Goal: Find specific page/section: Find specific page/section

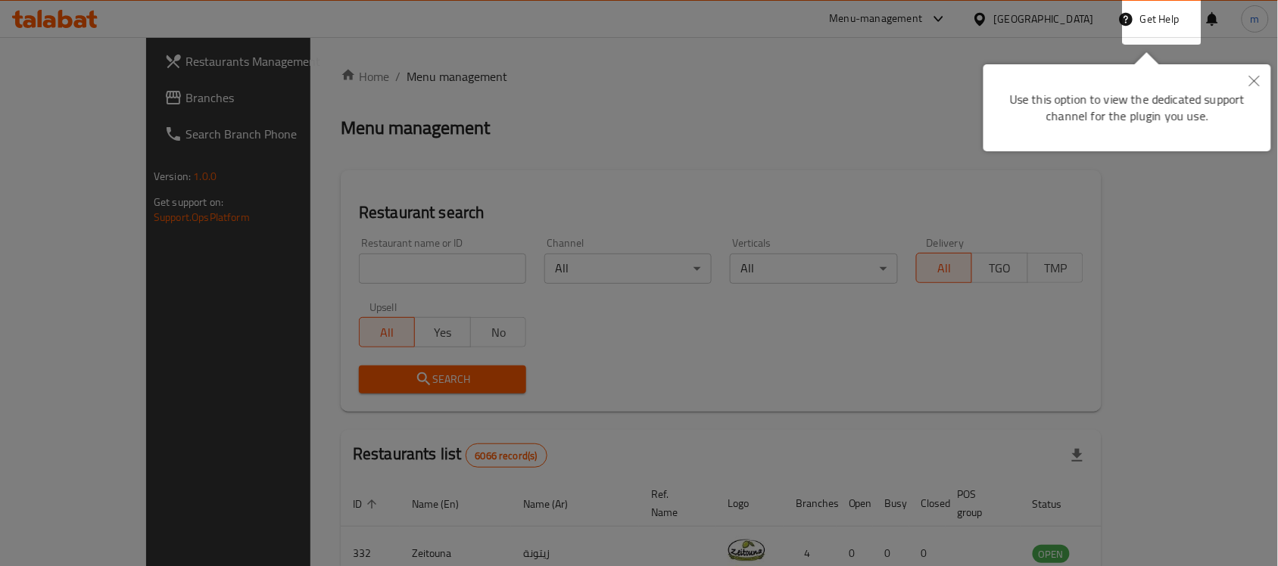
click at [1261, 81] on button "Close" at bounding box center [1254, 81] width 33 height 35
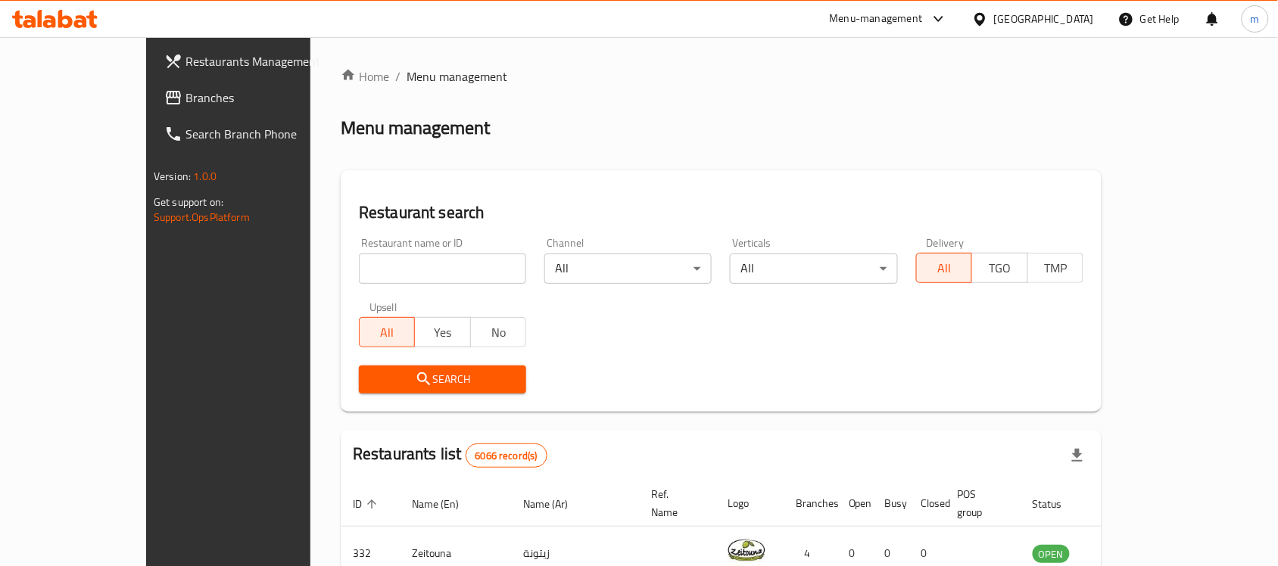
click at [988, 20] on icon at bounding box center [980, 19] width 16 height 16
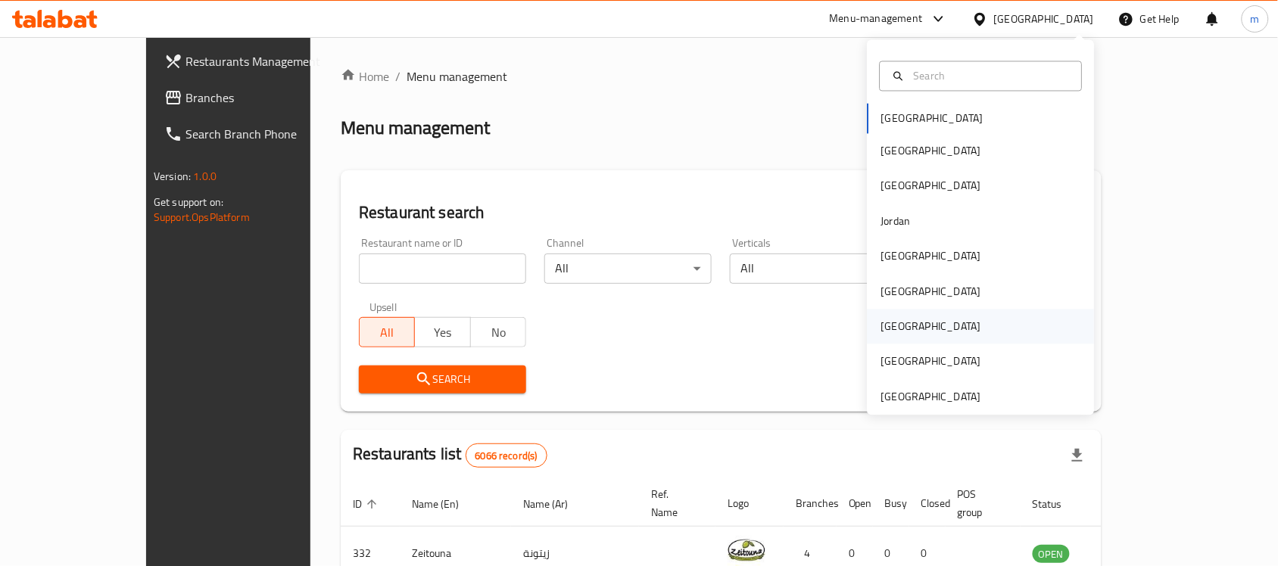
click at [882, 326] on div "Qatar" at bounding box center [932, 327] width 100 height 17
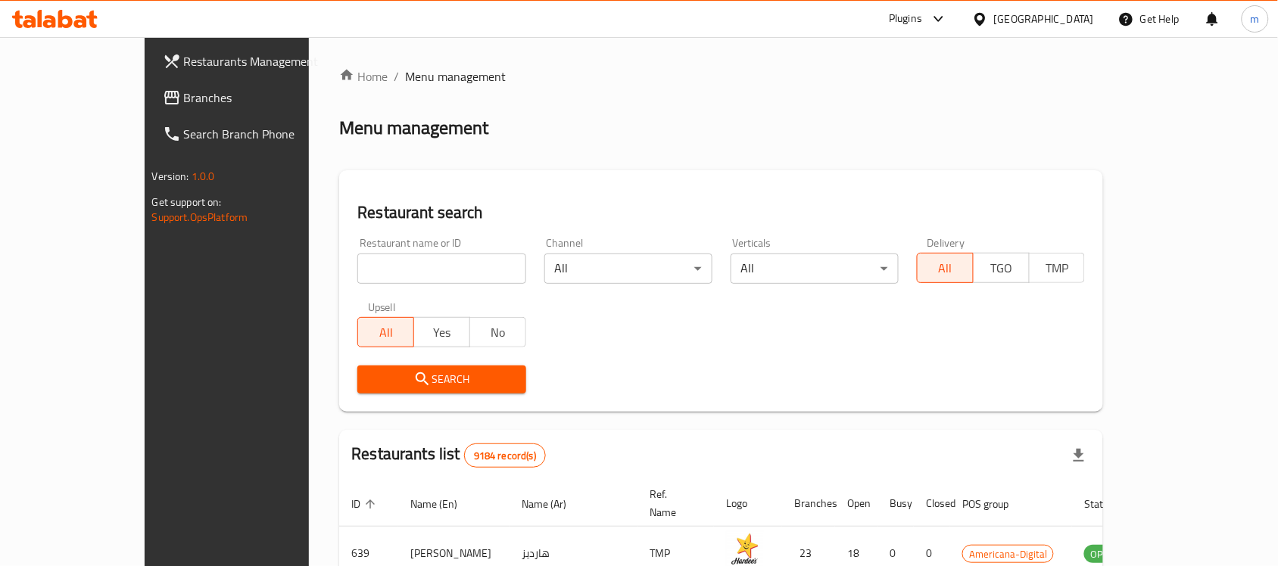
click at [948, 21] on div at bounding box center [935, 19] width 25 height 18
click at [891, 105] on div "Global Quality Control Center" at bounding box center [876, 102] width 133 height 17
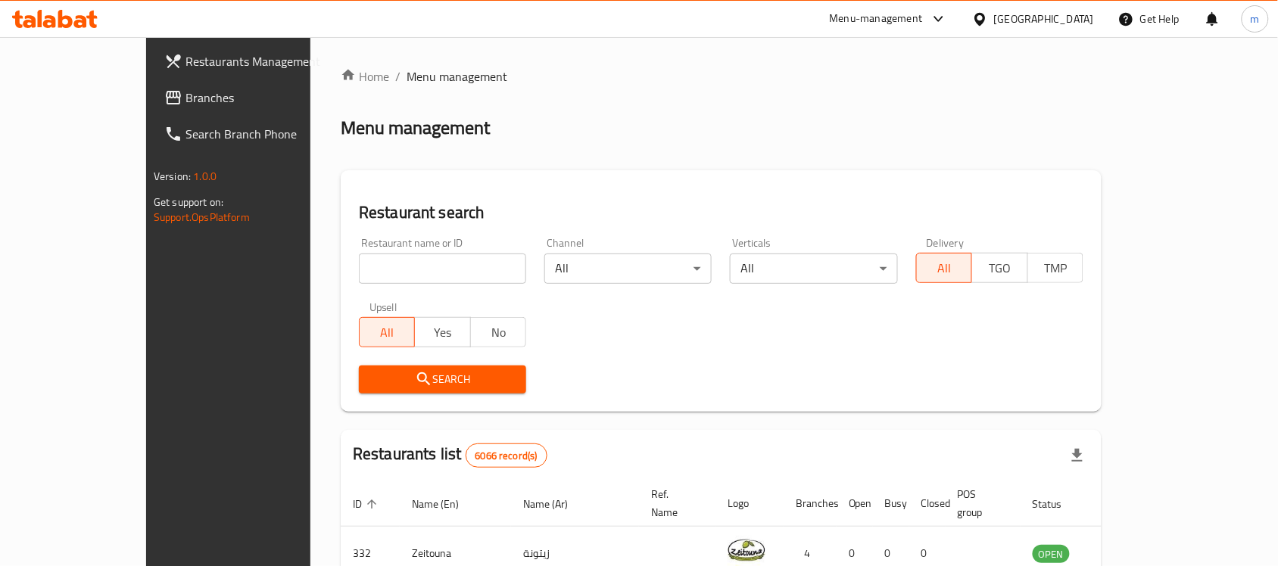
click at [988, 20] on icon at bounding box center [980, 19] width 16 height 16
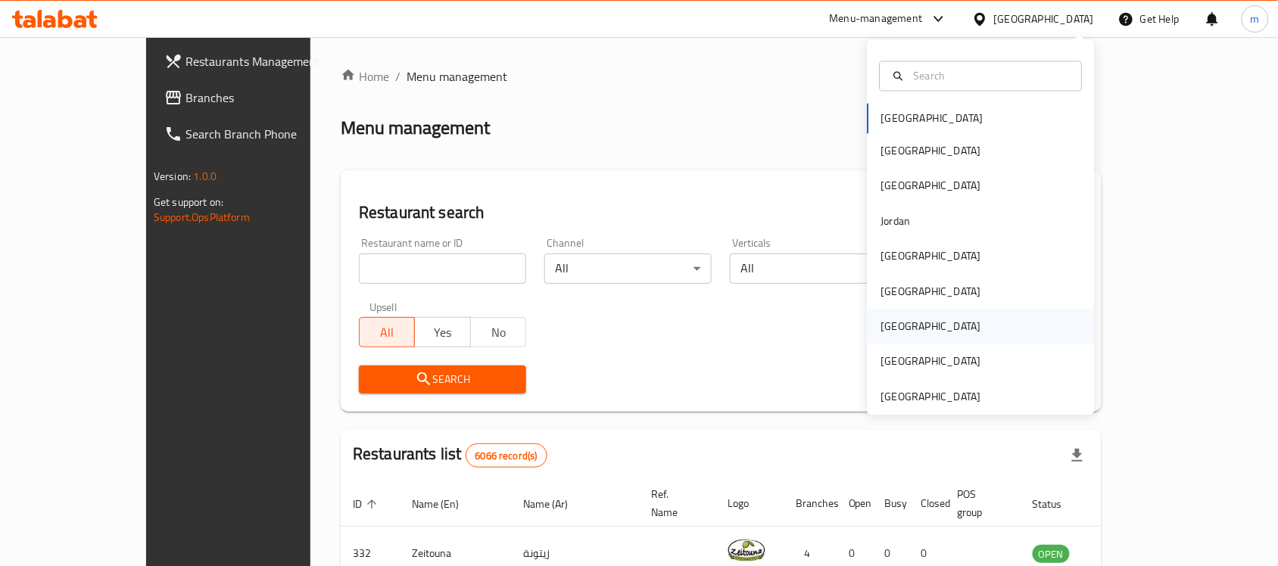
click at [888, 323] on div "Qatar" at bounding box center [932, 327] width 100 height 17
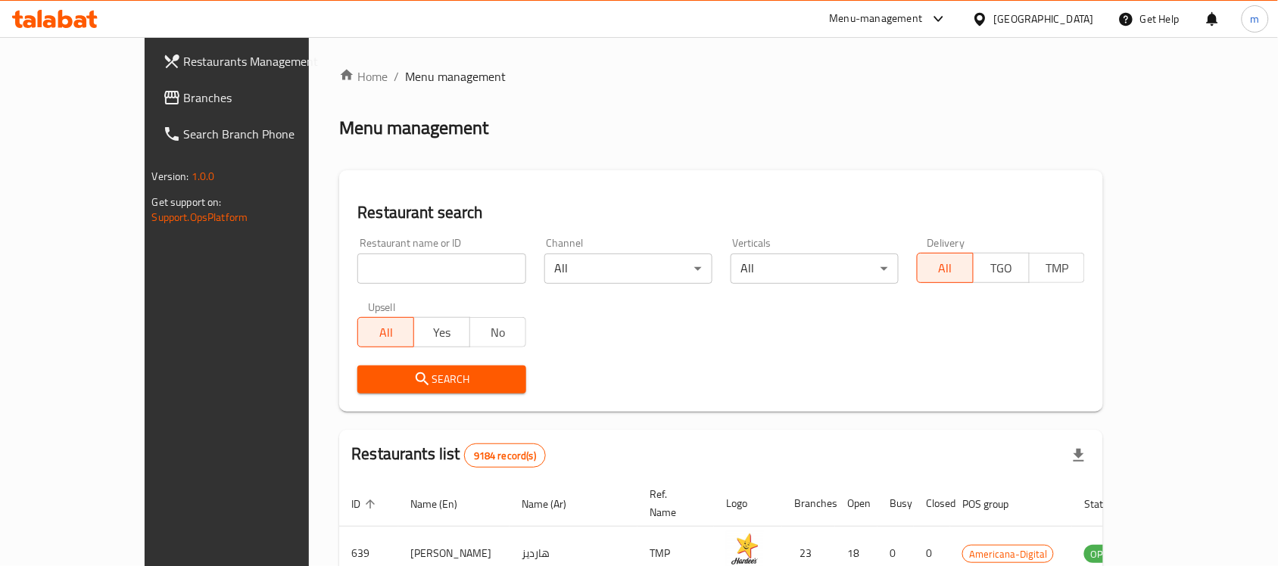
click at [151, 108] on link "Branches" at bounding box center [255, 98] width 208 height 36
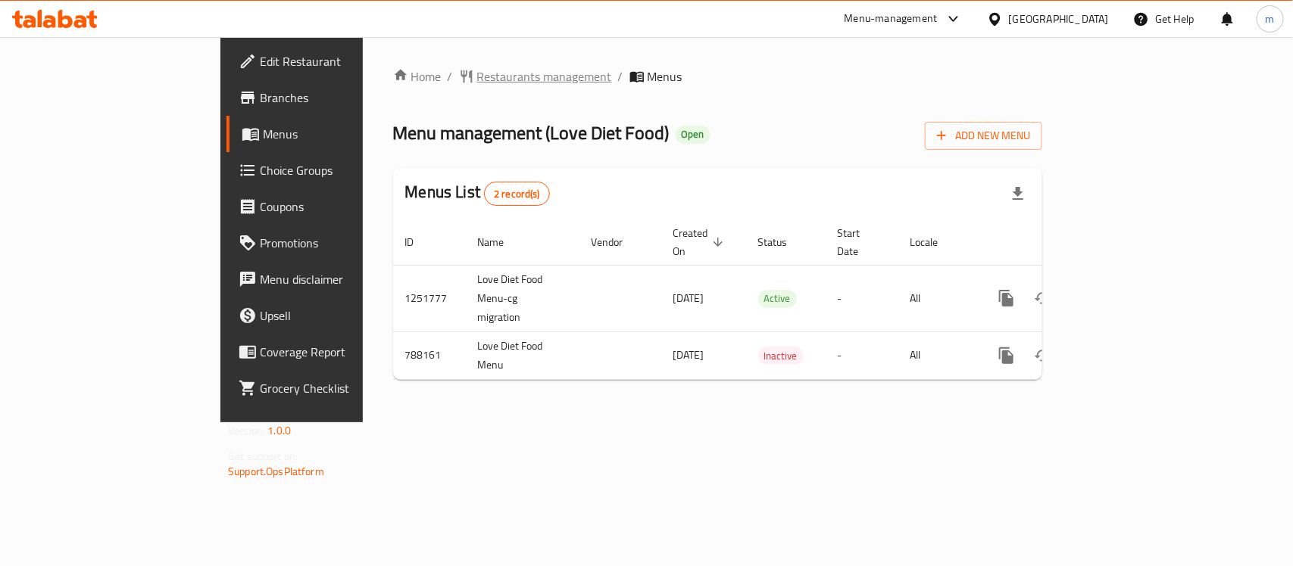
click at [477, 80] on span "Restaurants management" at bounding box center [544, 76] width 135 height 18
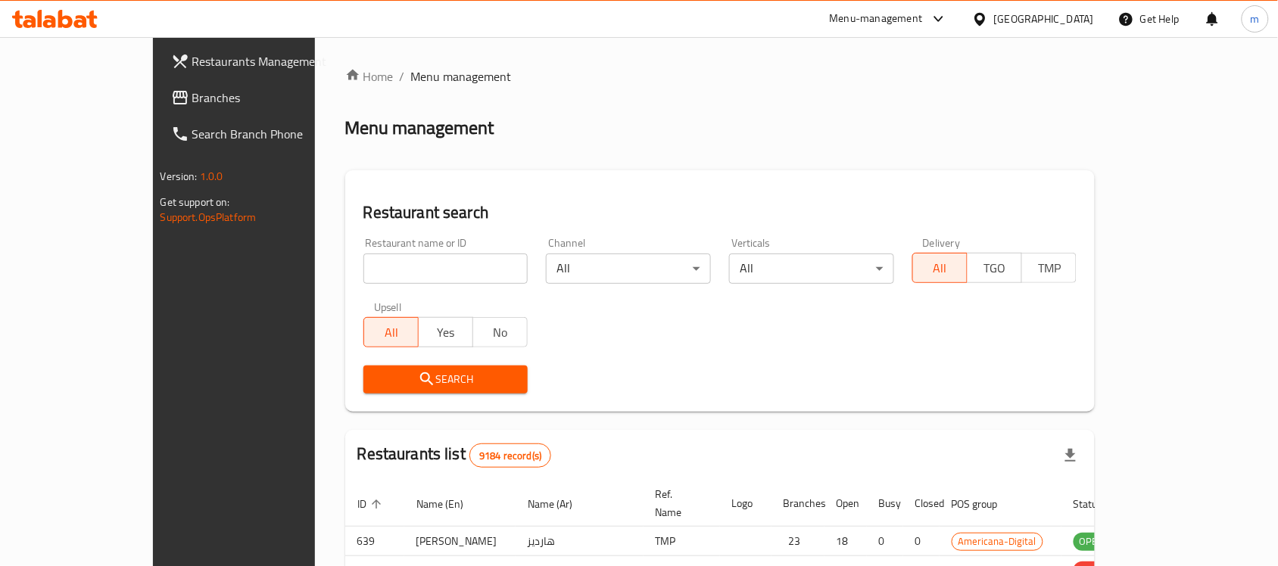
click at [365, 274] on div at bounding box center [639, 283] width 1278 height 566
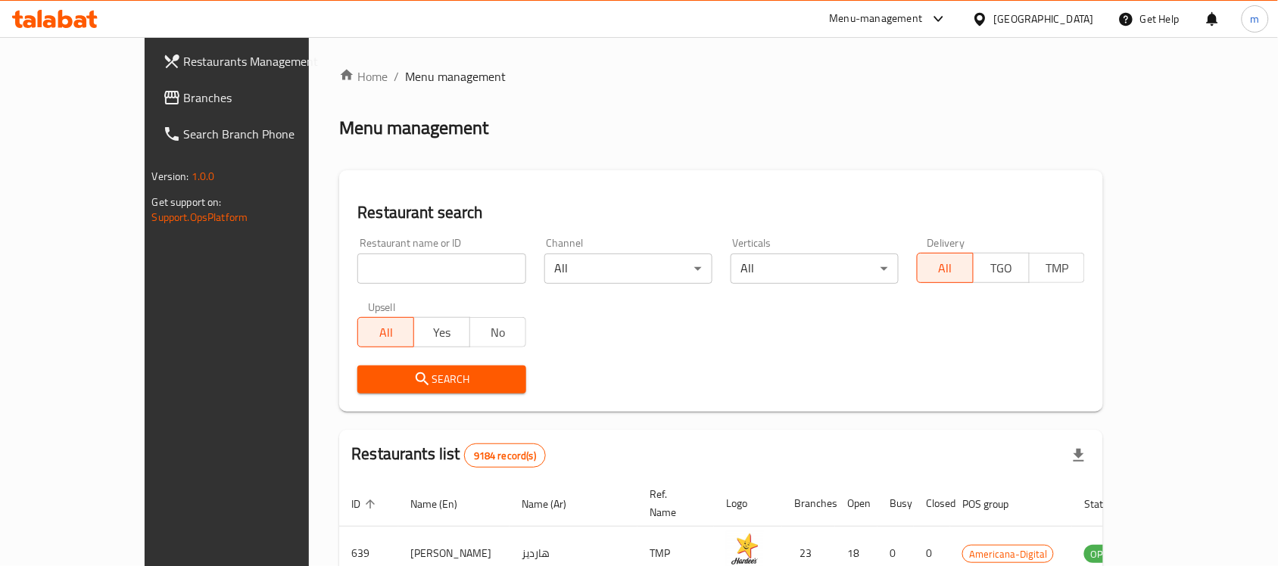
click at [365, 274] on input "search" at bounding box center [441, 269] width 168 height 30
paste input "653163"
type input "653163"
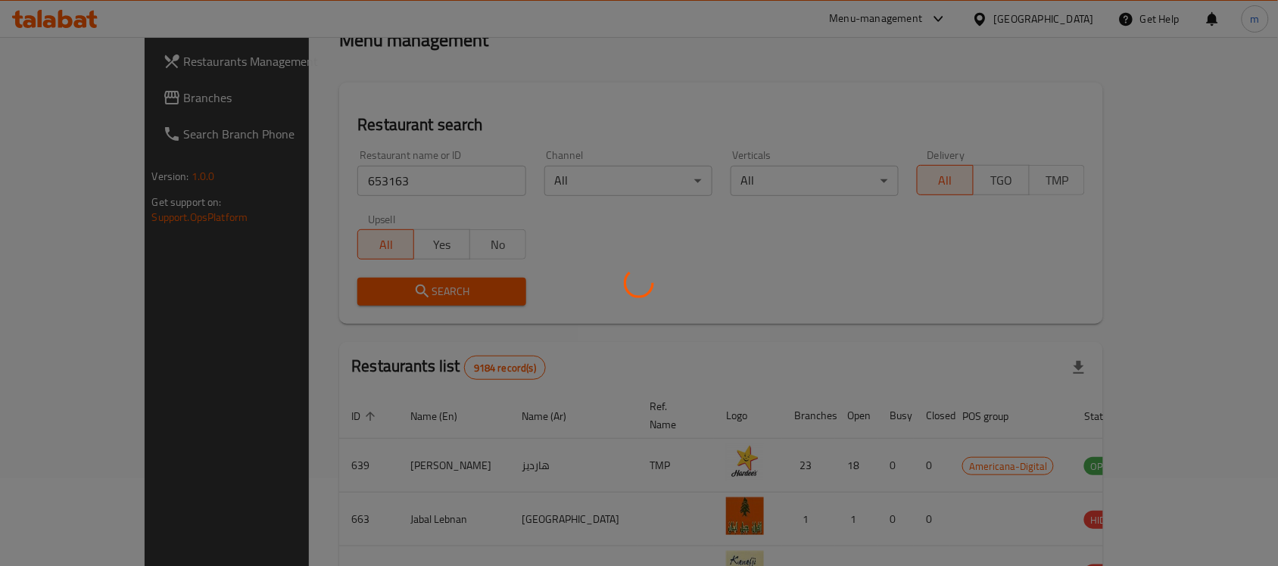
scroll to position [80, 0]
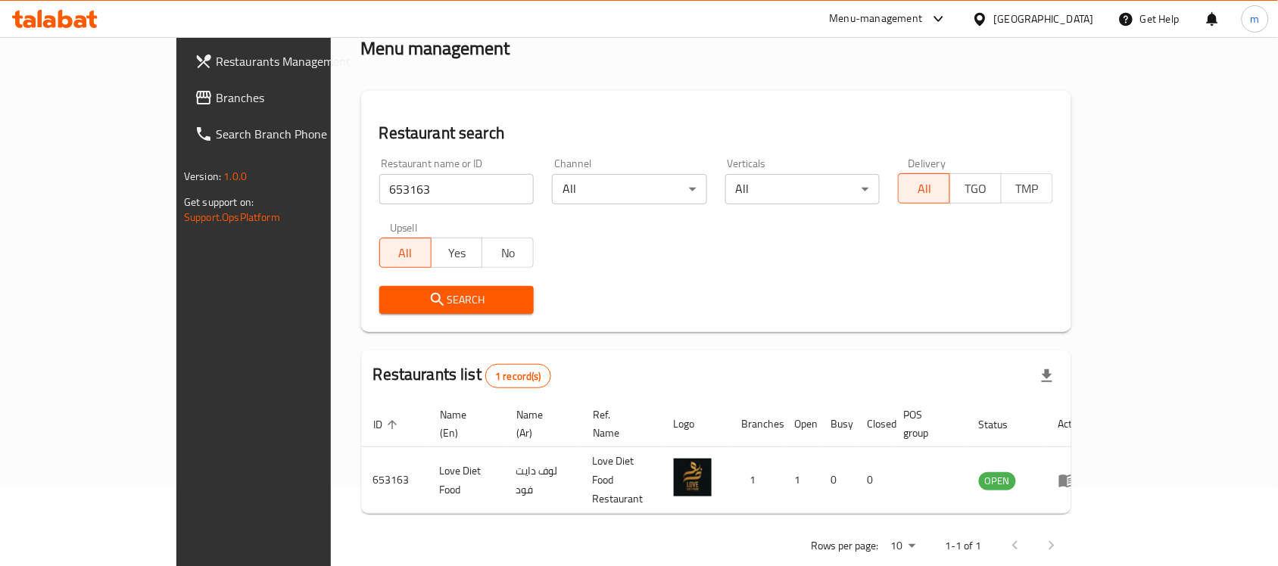
click at [176, 389] on div "Restaurants Management Branches Search Branch Phone Version: 1.0.0 Get support …" at bounding box center [283, 320] width 214 height 566
click at [189, 398] on div "Restaurants Management Branches Search Branch Phone Version: 1.0.0 Get support …" at bounding box center [283, 320] width 214 height 566
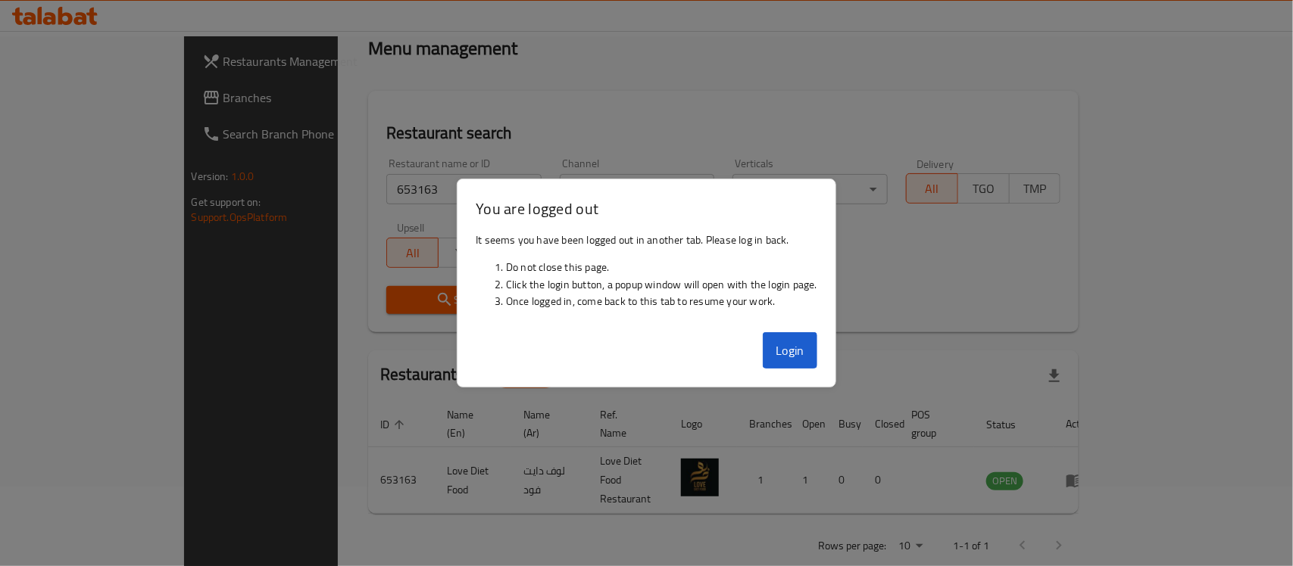
click at [941, 280] on div "Search" at bounding box center [723, 300] width 692 height 46
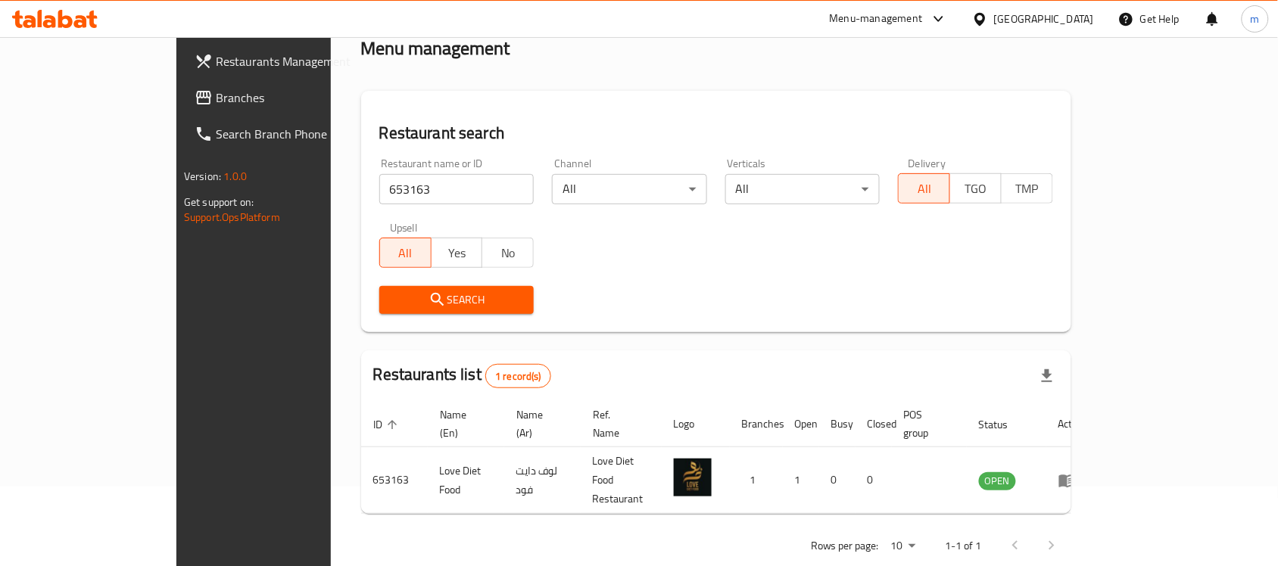
click at [988, 23] on icon at bounding box center [980, 19] width 16 height 16
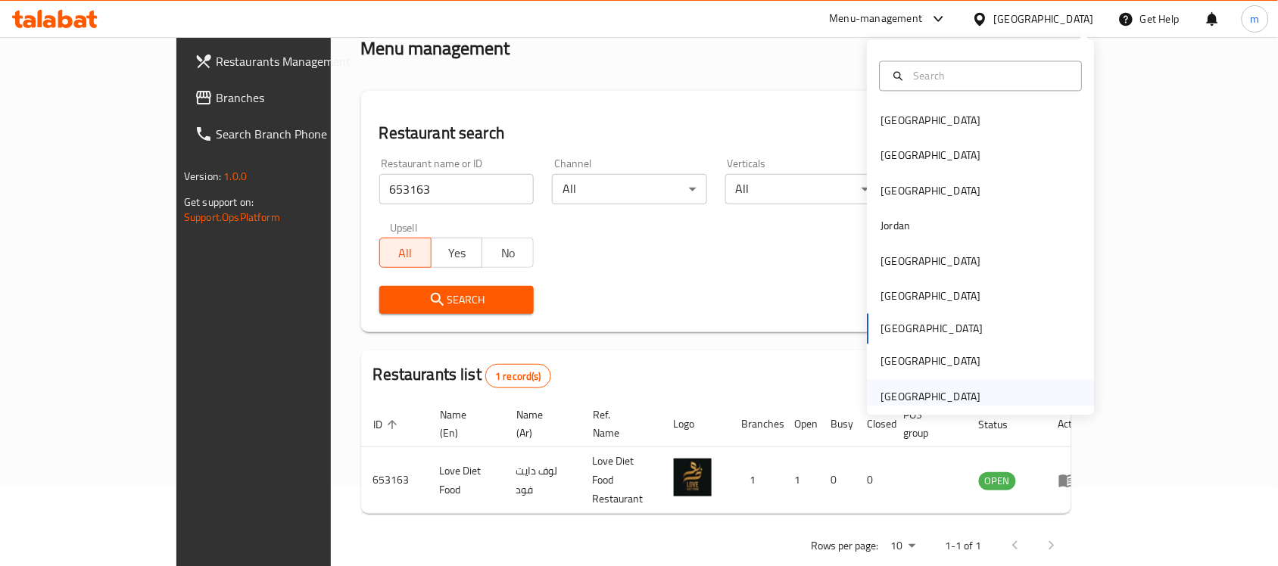
click at [907, 395] on div "[GEOGRAPHIC_DATA]" at bounding box center [932, 397] width 100 height 17
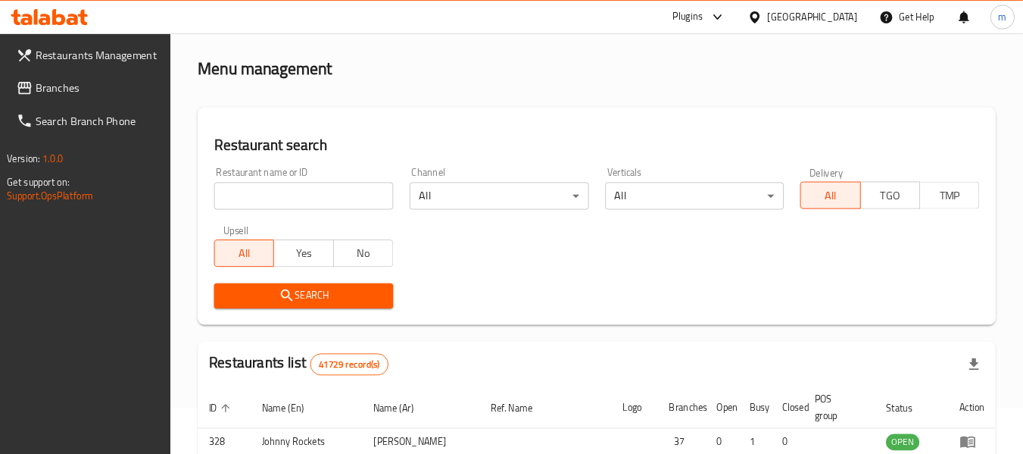
scroll to position [52, 0]
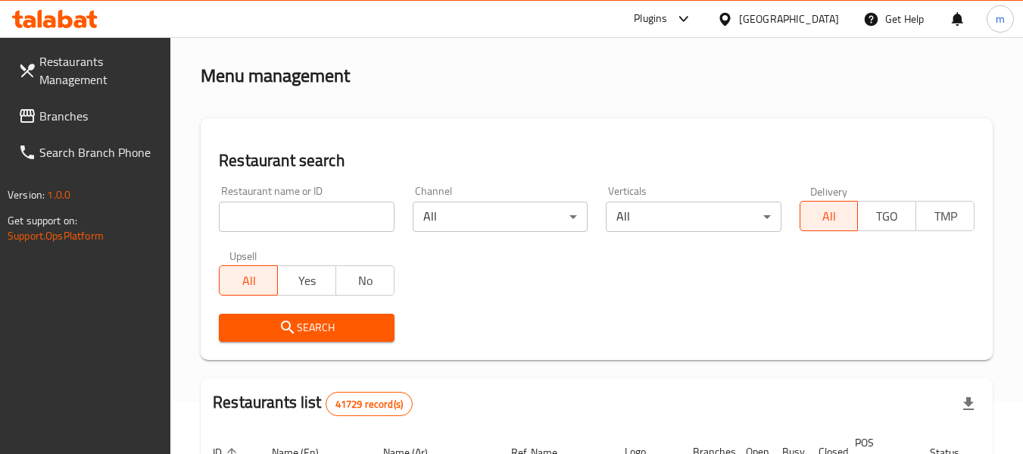
click at [75, 101] on link "Branches" at bounding box center [88, 116] width 165 height 36
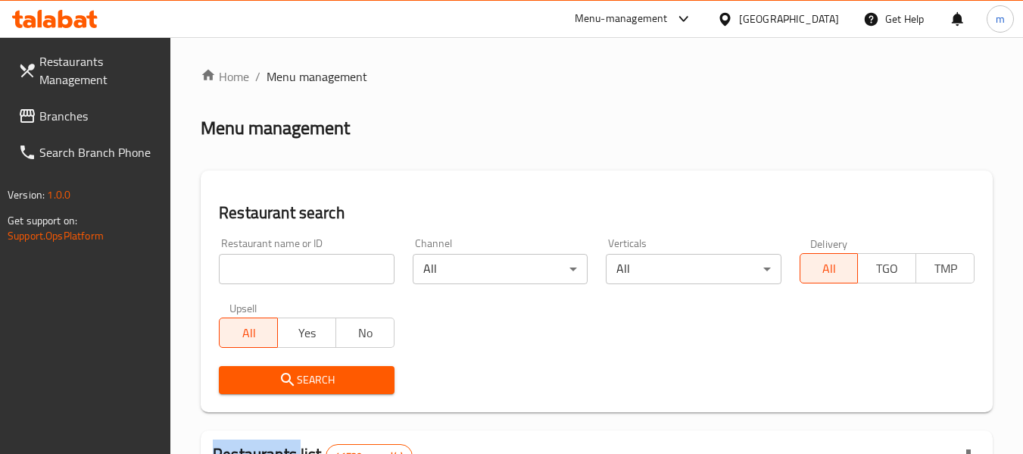
click at [270, 273] on div at bounding box center [511, 227] width 1023 height 454
drag, startPoint x: 0, startPoint y: 0, endPoint x: 270, endPoint y: 273, distance: 384.5
click at [270, 273] on input "search" at bounding box center [306, 269] width 175 height 30
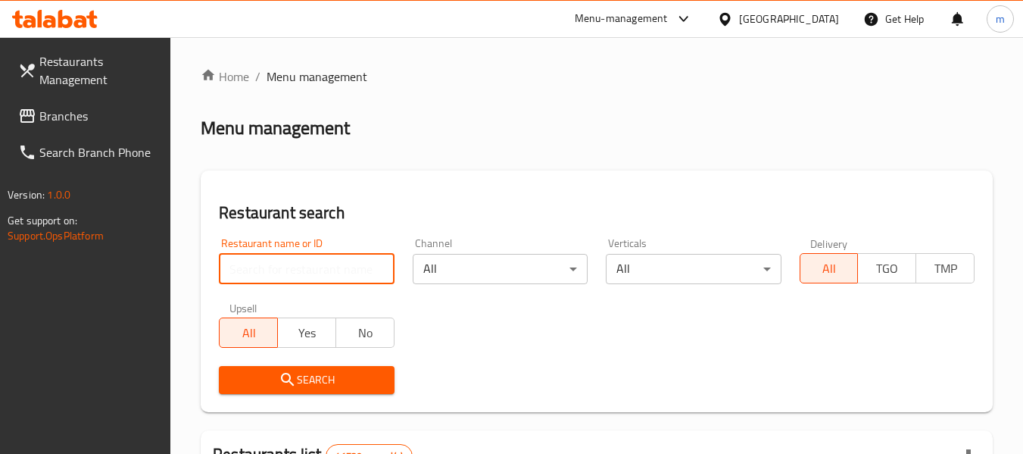
paste input "706290"
type input "706290"
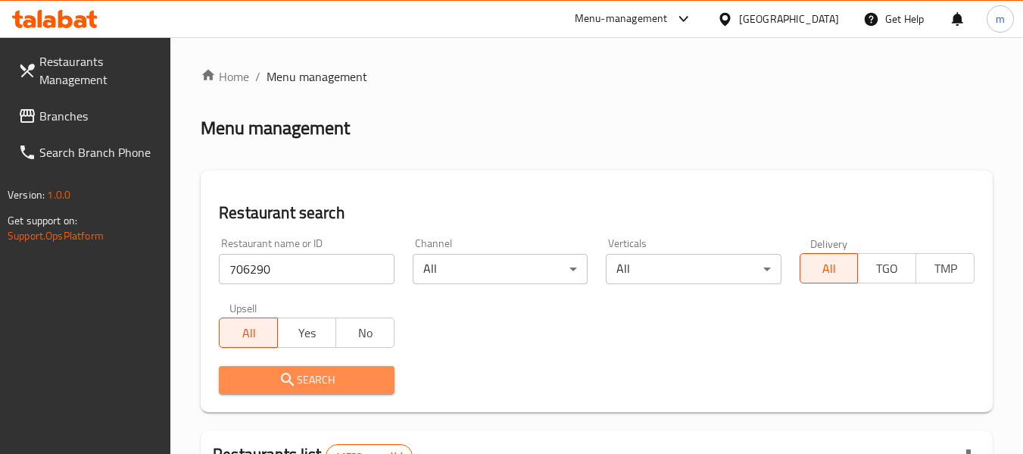
click at [305, 368] on button "Search" at bounding box center [306, 380] width 175 height 28
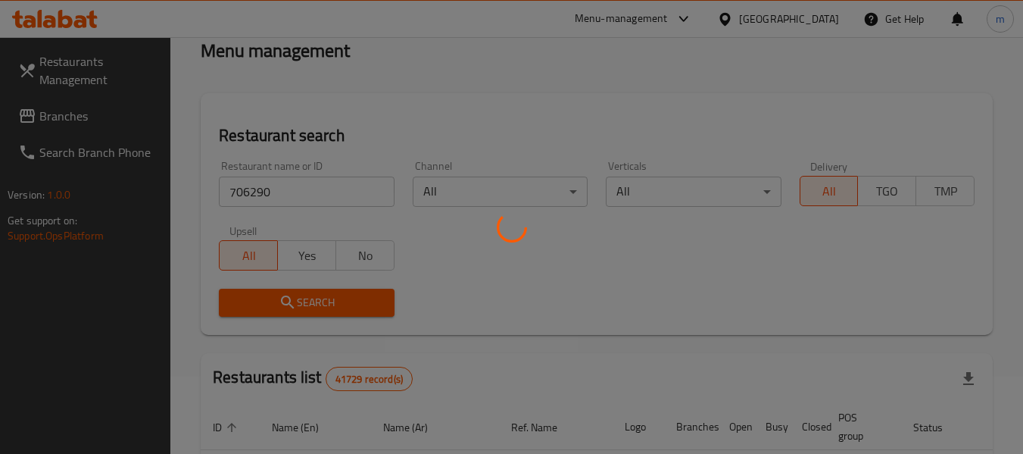
scroll to position [222, 0]
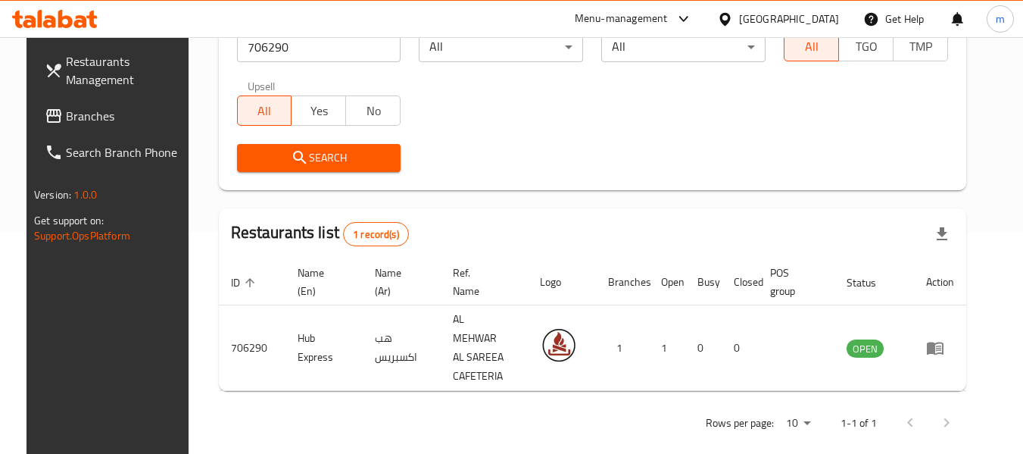
click at [72, 115] on span "Branches" at bounding box center [126, 116] width 120 height 18
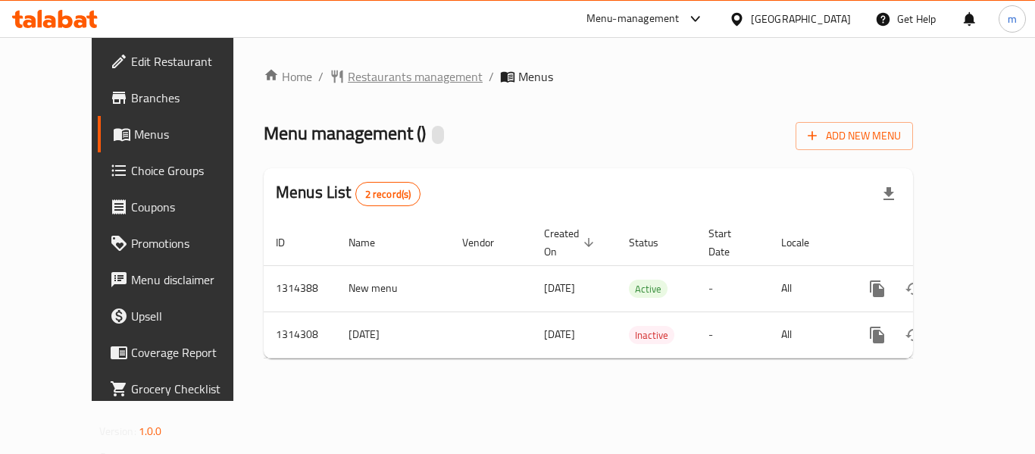
click at [370, 73] on span "Restaurants management" at bounding box center [415, 76] width 135 height 18
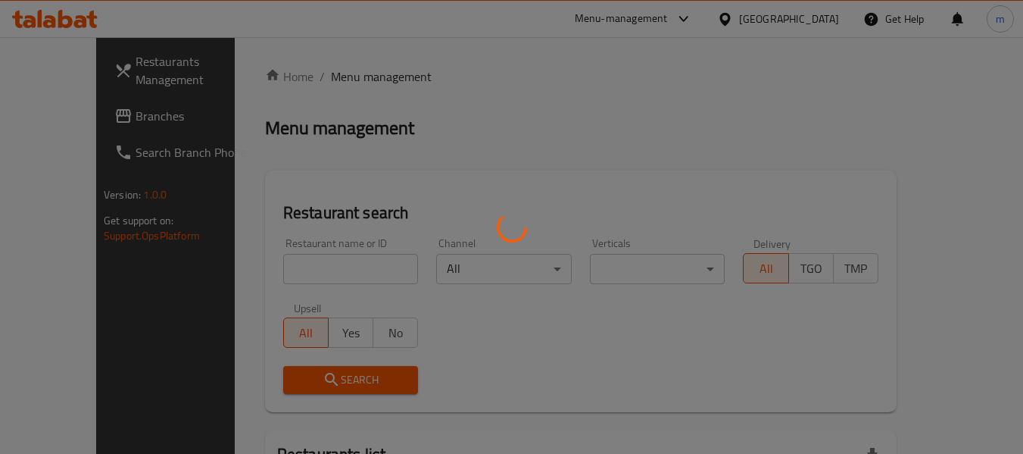
click at [298, 273] on div at bounding box center [511, 227] width 1023 height 454
click at [295, 273] on div at bounding box center [511, 227] width 1023 height 454
click at [289, 270] on div at bounding box center [511, 227] width 1023 height 454
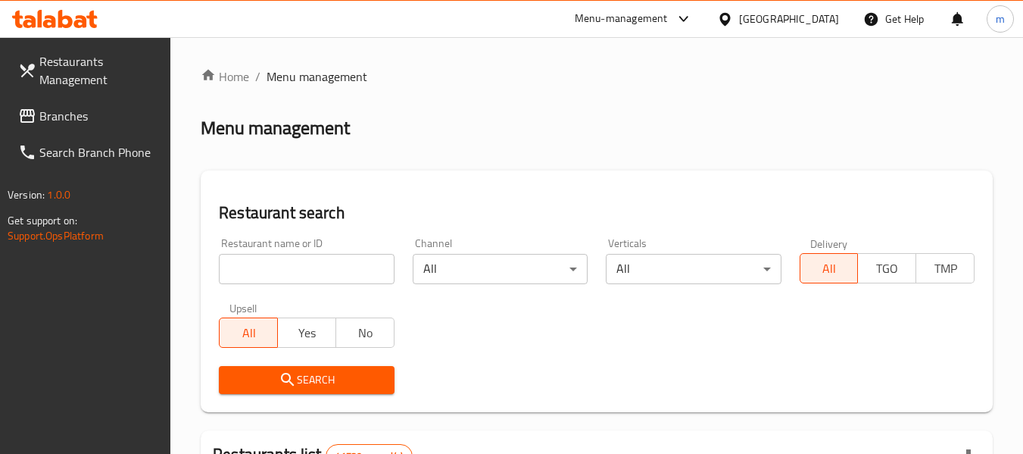
click at [289, 270] on input "search" at bounding box center [306, 269] width 175 height 30
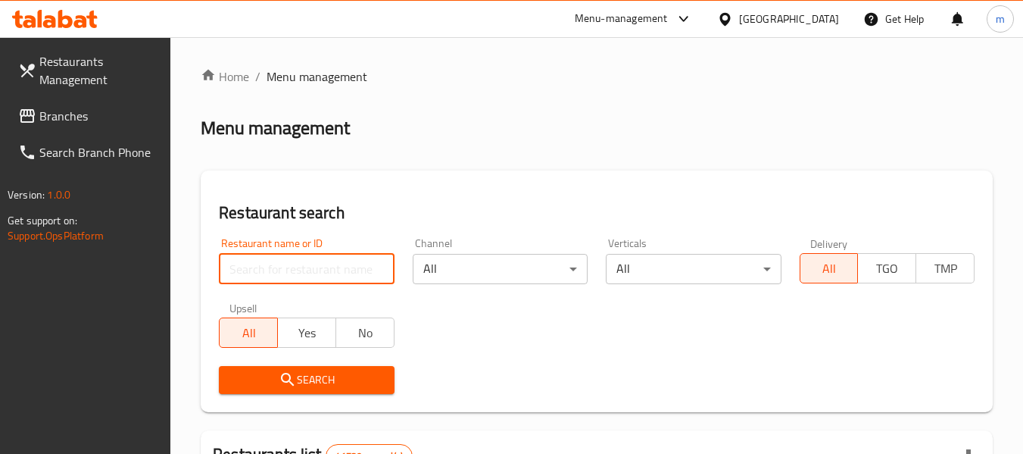
paste input "706635"
type input "706635"
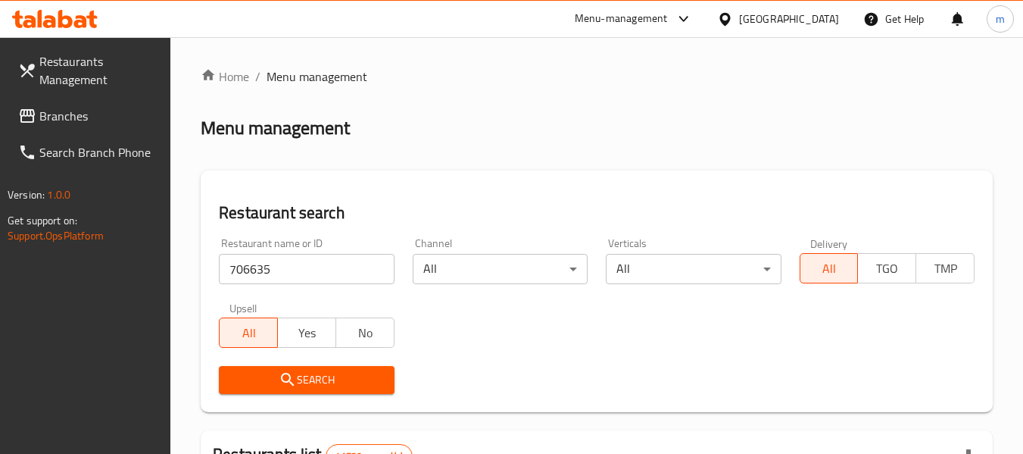
click at [308, 376] on span "Search" at bounding box center [306, 379] width 151 height 19
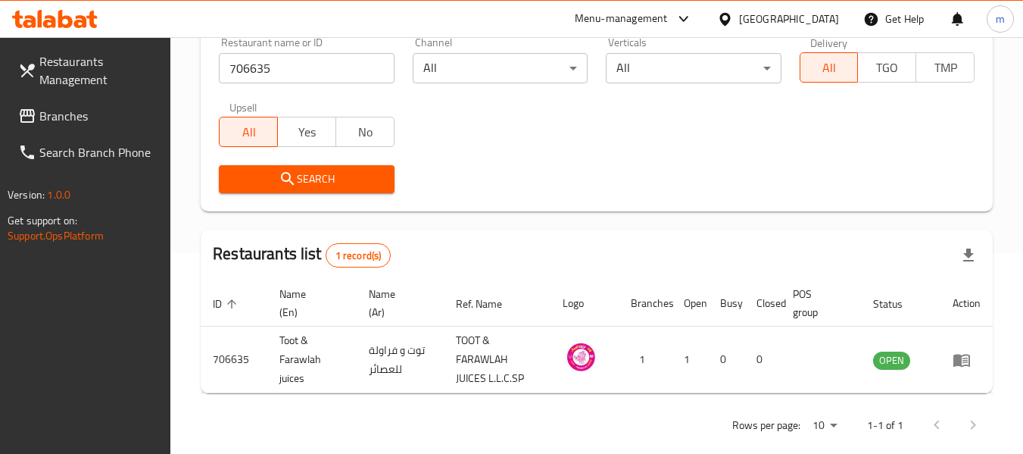
scroll to position [222, 0]
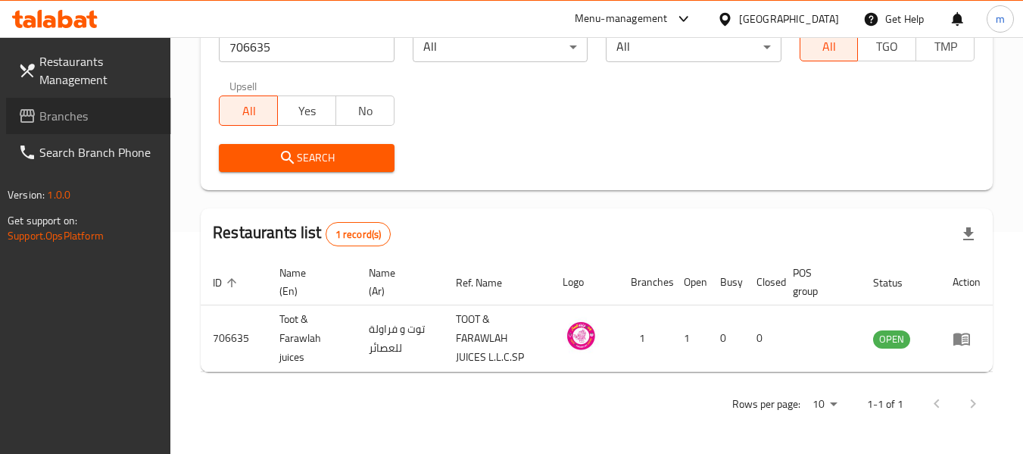
click at [72, 109] on span "Branches" at bounding box center [99, 116] width 120 height 18
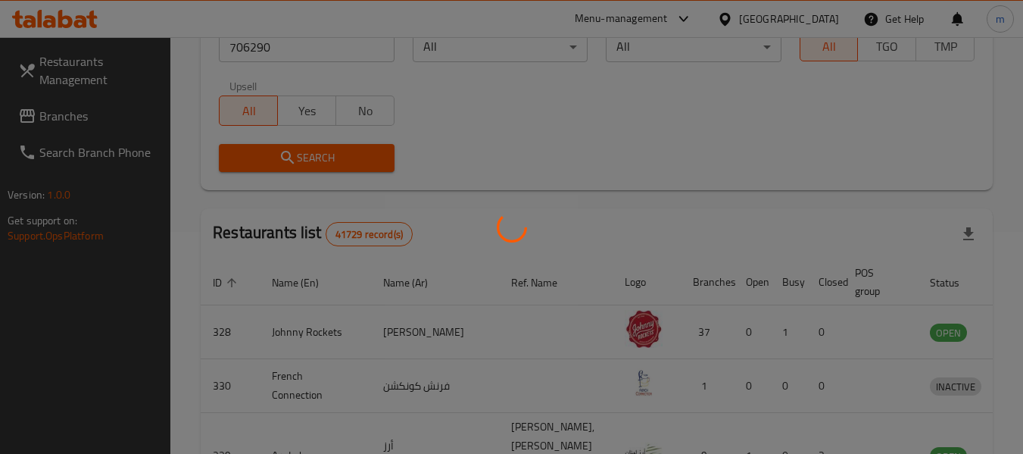
scroll to position [222, 0]
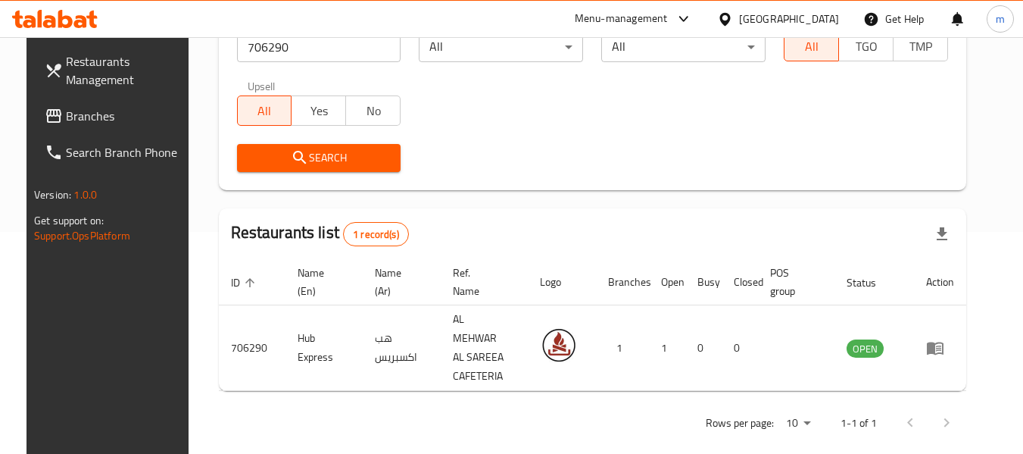
click at [80, 114] on span "Branches" at bounding box center [126, 116] width 120 height 18
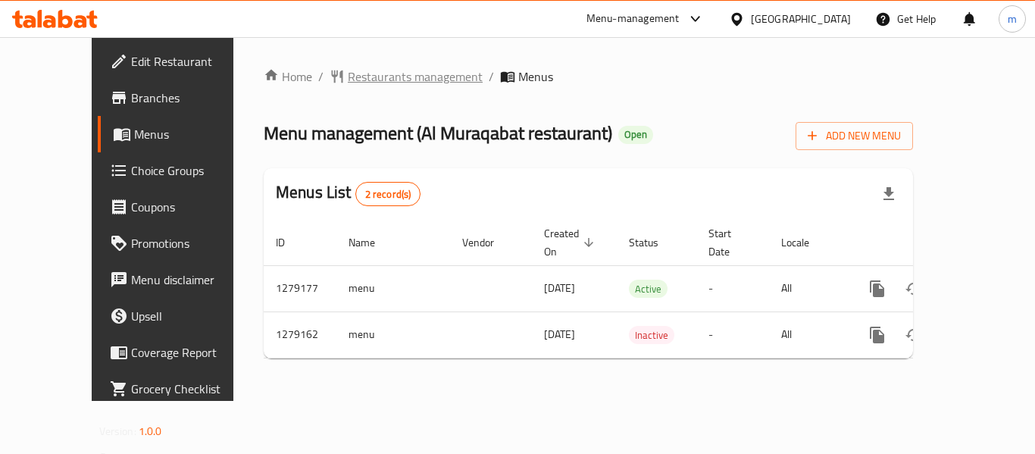
click at [351, 80] on span "Restaurants management" at bounding box center [415, 76] width 135 height 18
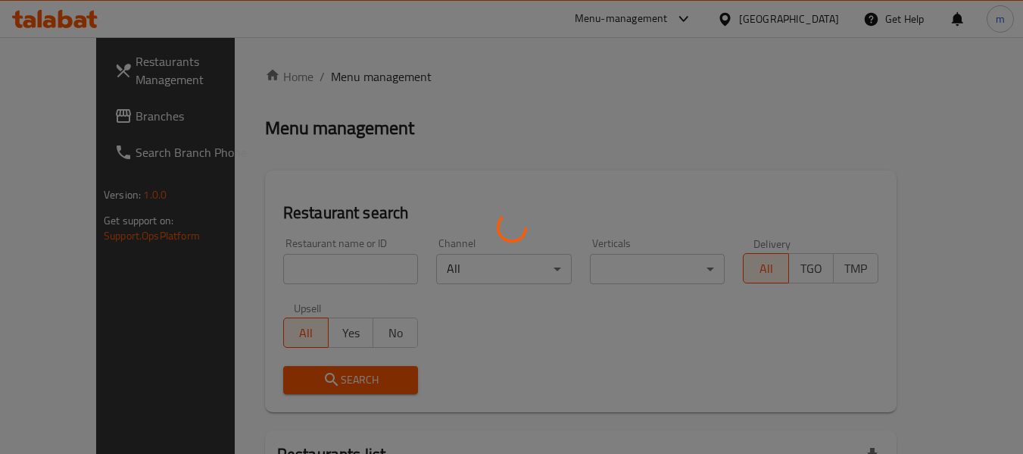
click at [294, 267] on div at bounding box center [511, 227] width 1023 height 454
click at [290, 268] on div at bounding box center [511, 227] width 1023 height 454
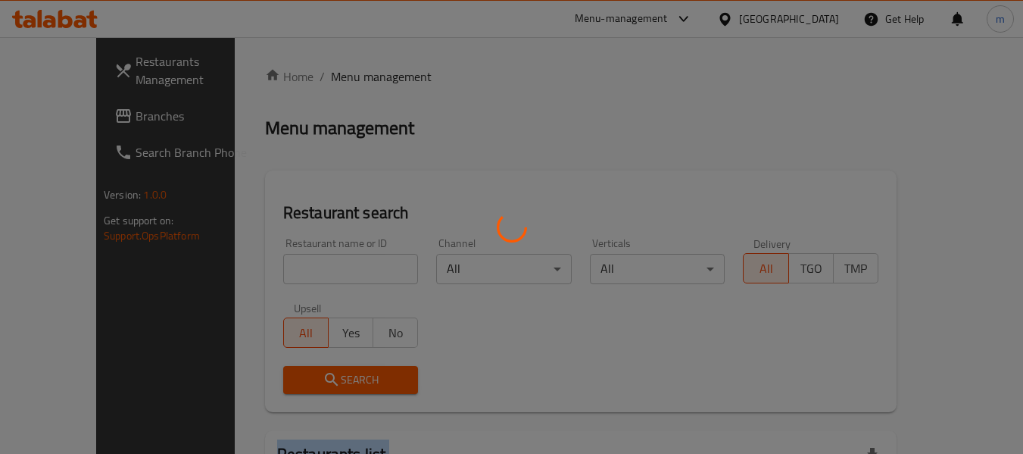
click at [290, 268] on div at bounding box center [511, 227] width 1023 height 454
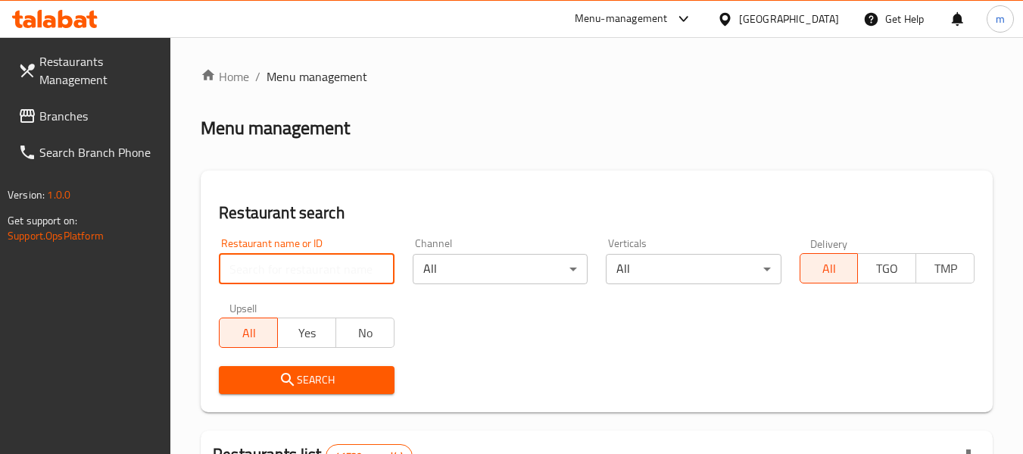
drag, startPoint x: 265, startPoint y: 271, endPoint x: 264, endPoint y: 263, distance: 8.4
click at [265, 271] on input "search" at bounding box center [306, 269] width 175 height 30
paste input "693186"
type input "693186"
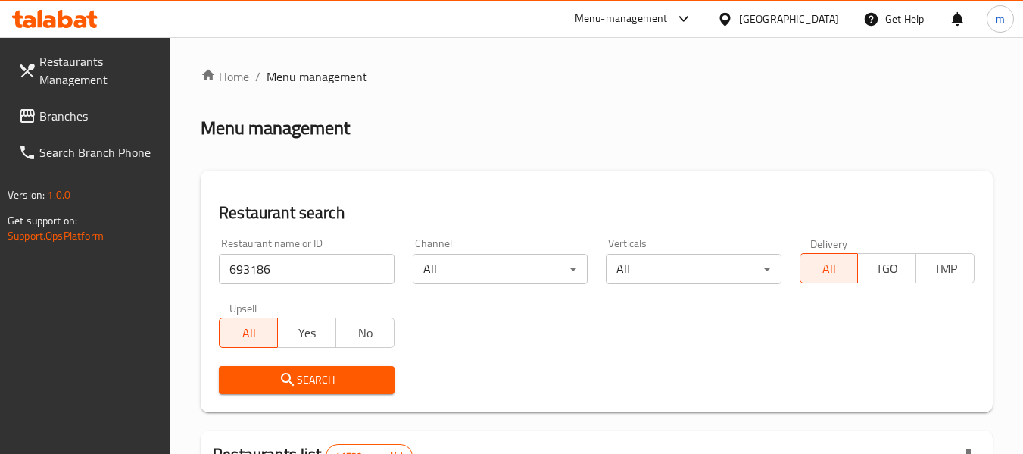
click at [271, 373] on span "Search" at bounding box center [306, 379] width 151 height 19
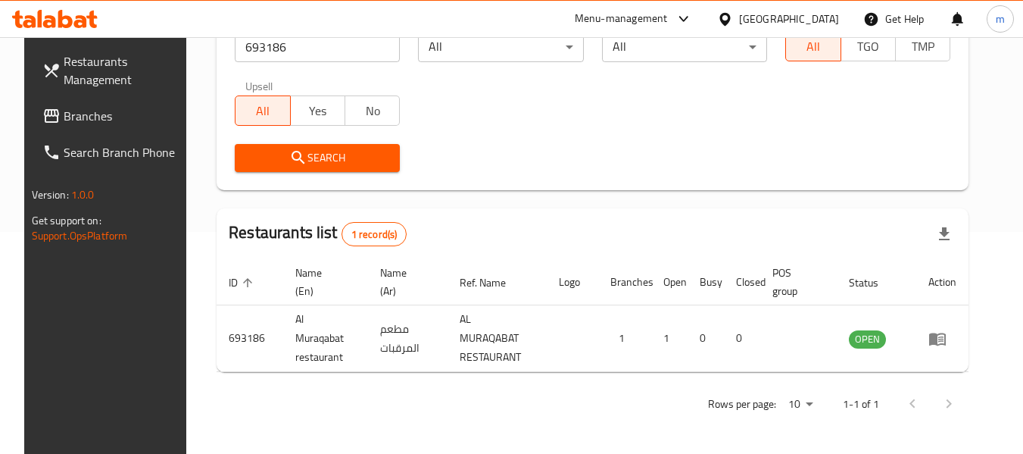
scroll to position [209, 0]
